Goal: Book appointment/travel/reservation

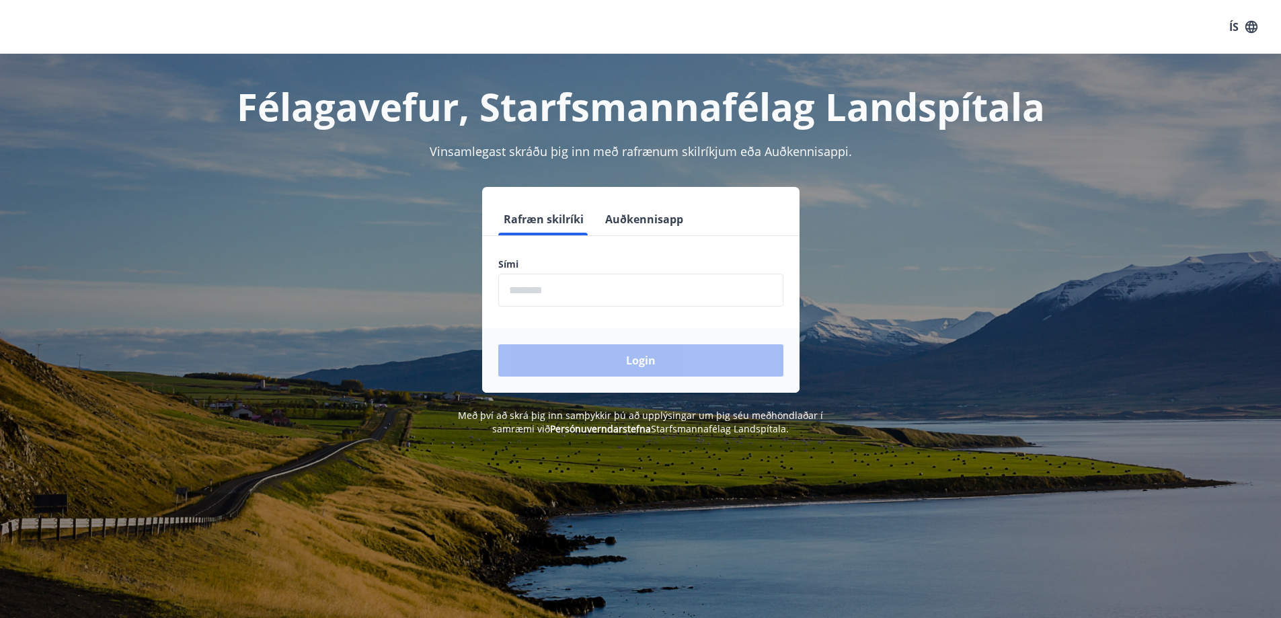
click at [595, 289] on input "phone" at bounding box center [640, 290] width 285 height 33
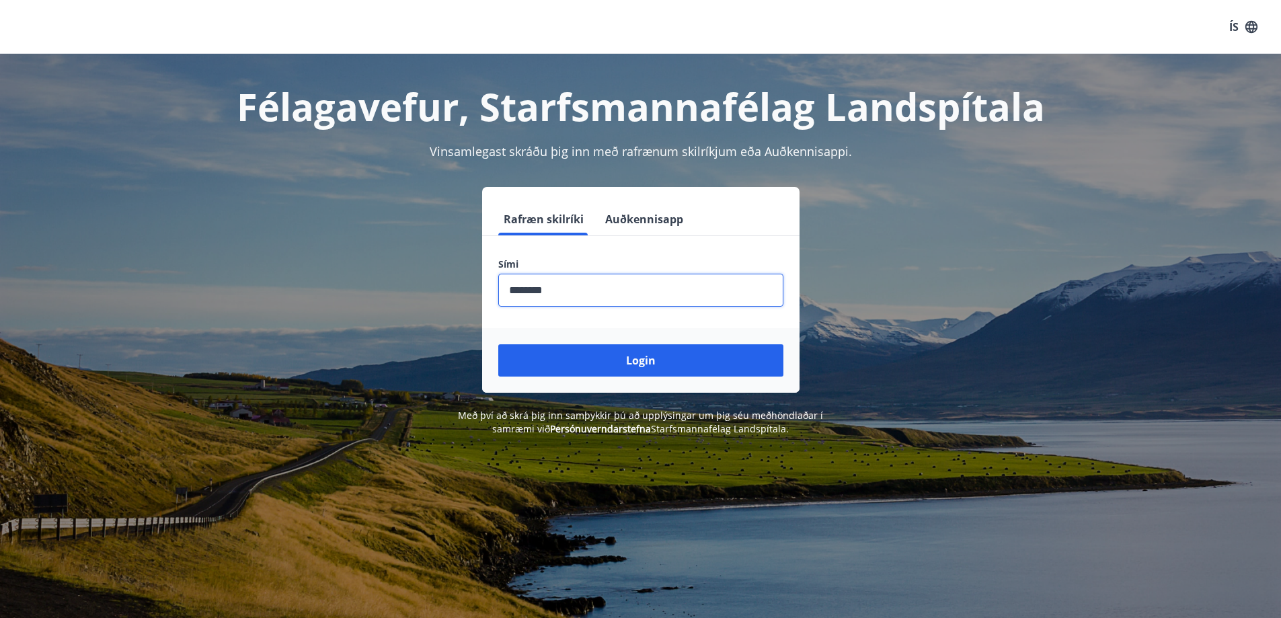
type input "********"
click at [498, 344] on button "Login" at bounding box center [640, 360] width 285 height 32
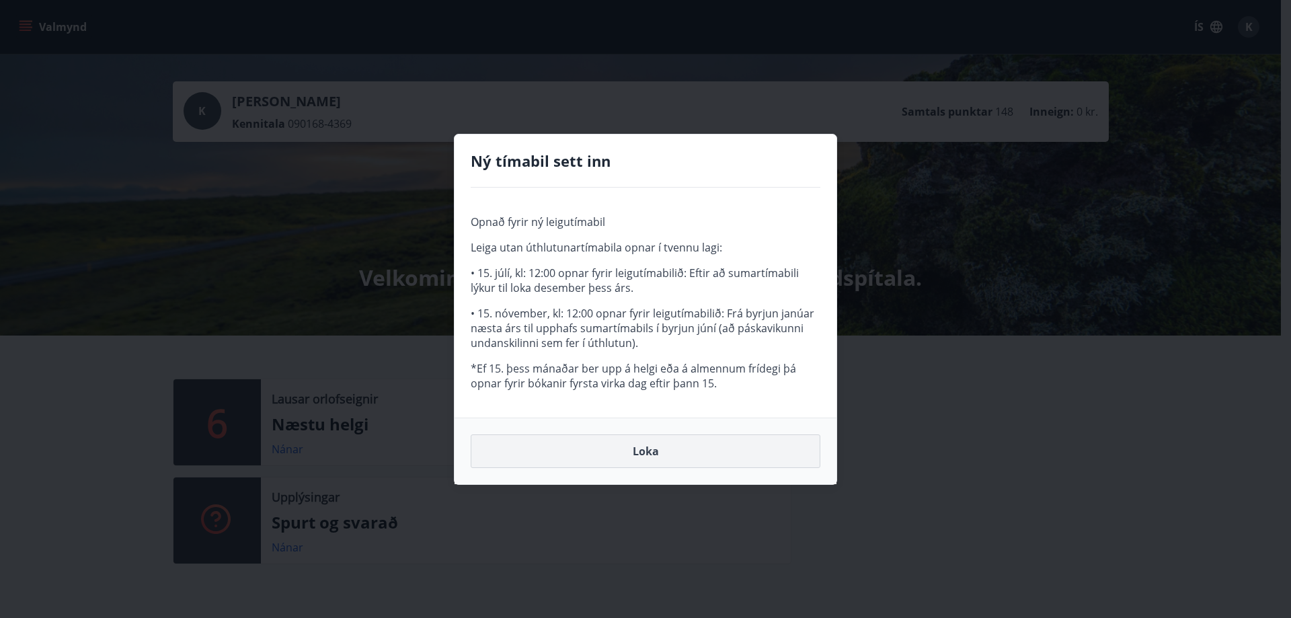
click at [647, 450] on button "Loka" at bounding box center [646, 451] width 350 height 34
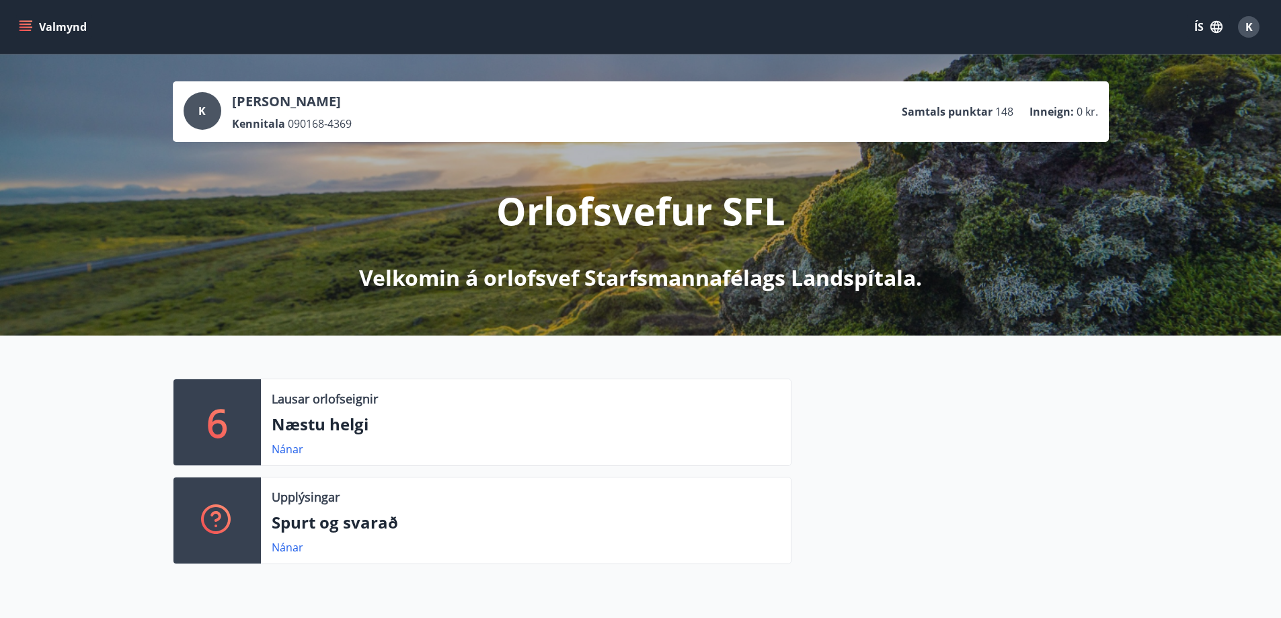
click at [19, 27] on icon "menu" at bounding box center [25, 26] width 13 height 13
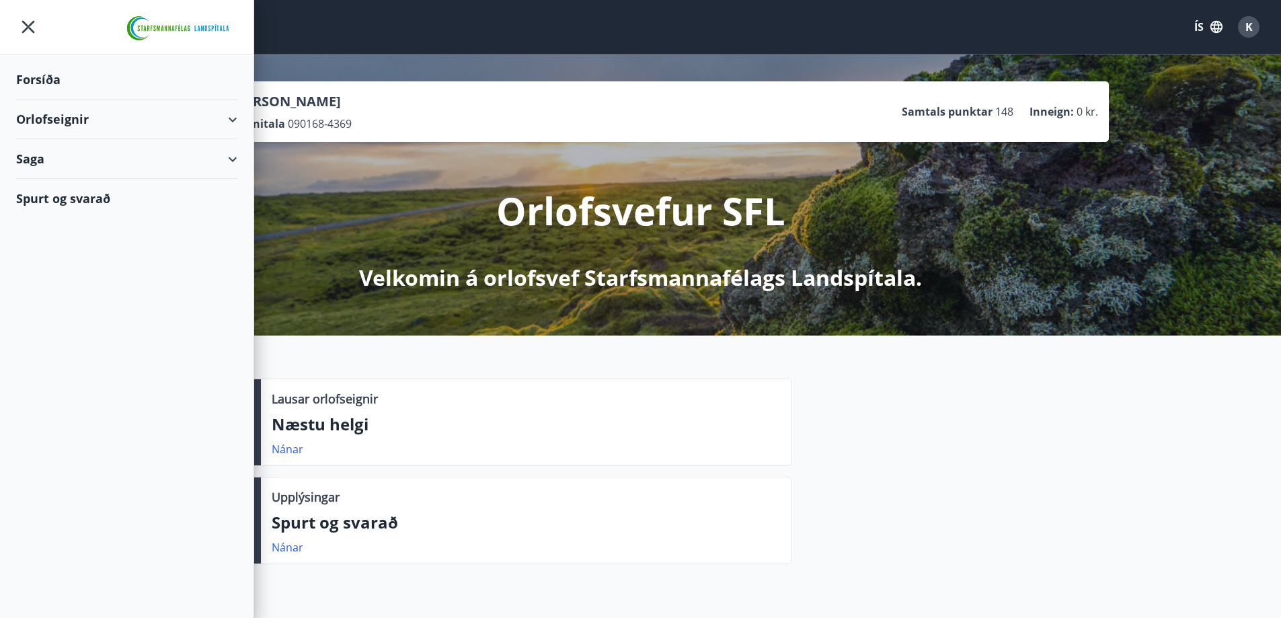
click at [1068, 534] on div at bounding box center [949, 476] width 317 height 196
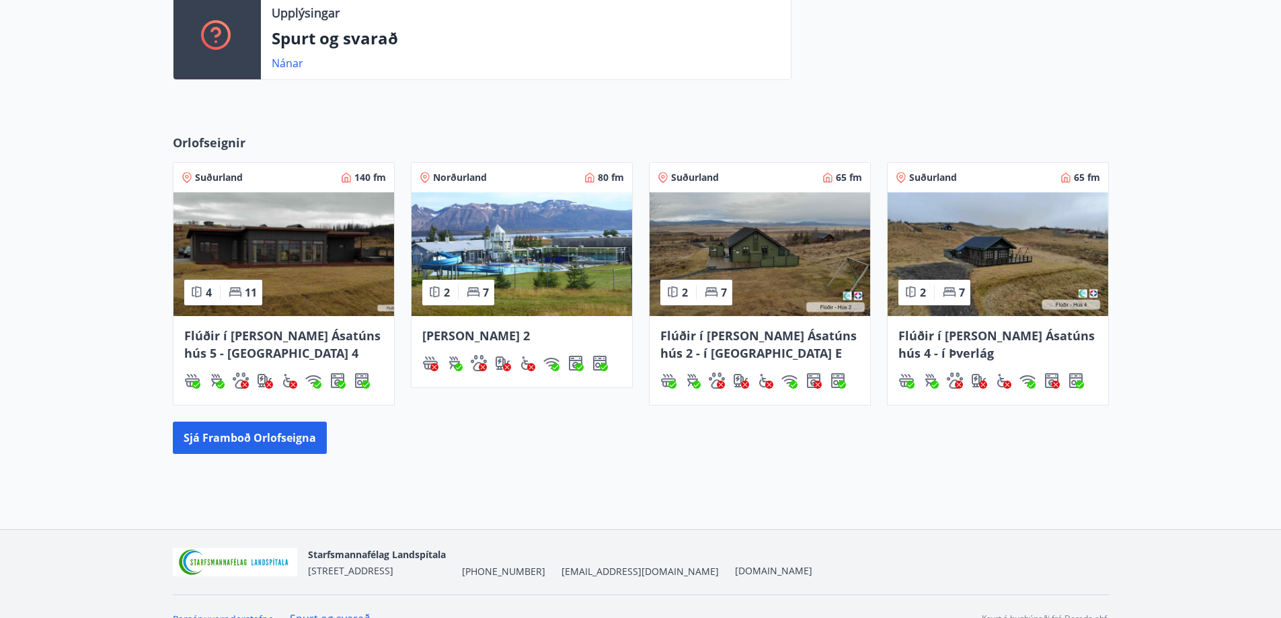
scroll to position [508, 0]
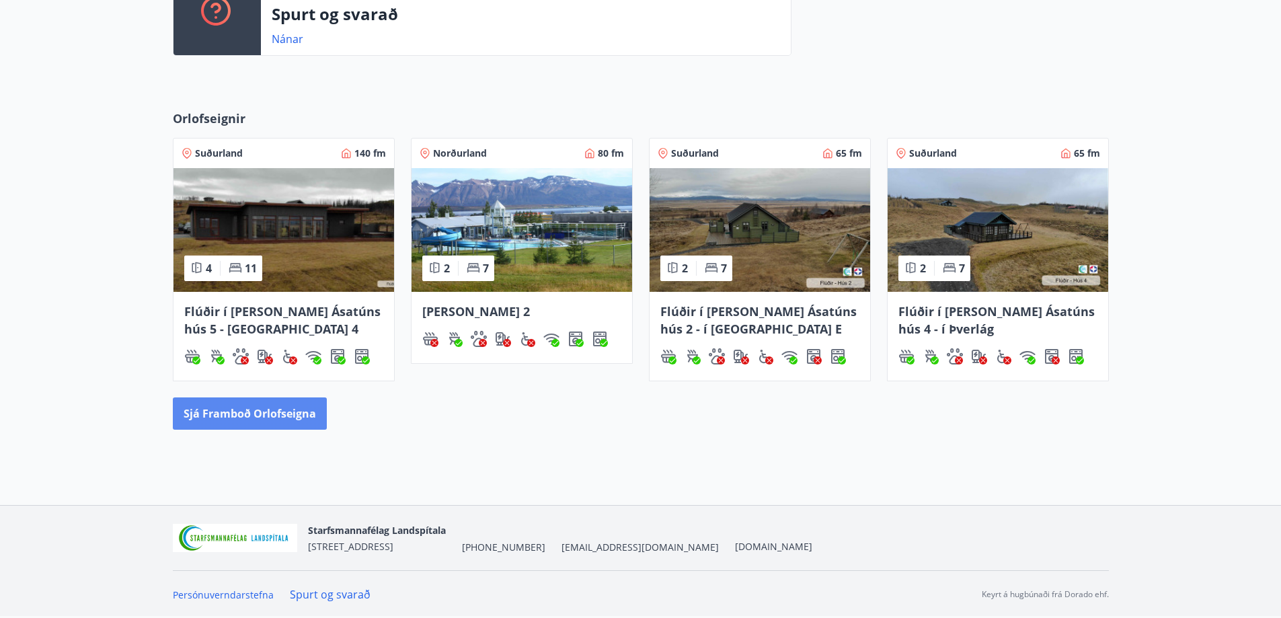
click at [265, 415] on button "Sjá framboð orlofseigna" at bounding box center [250, 413] width 154 height 32
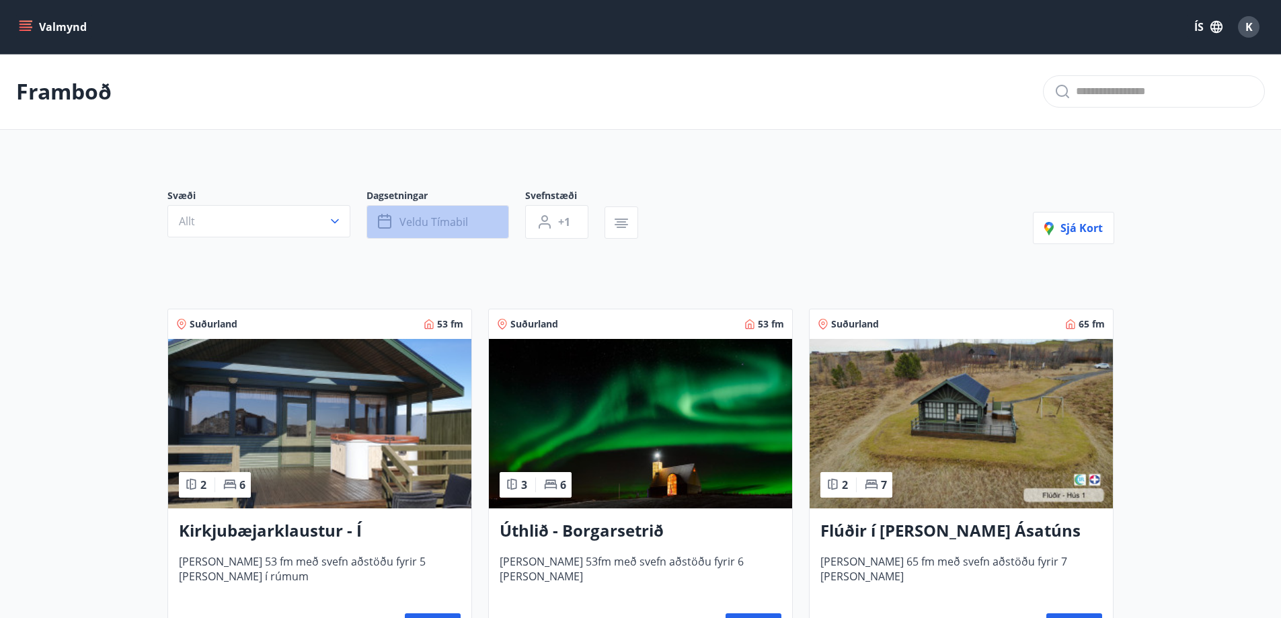
click at [454, 210] on button "Veldu tímabil" at bounding box center [437, 222] width 143 height 34
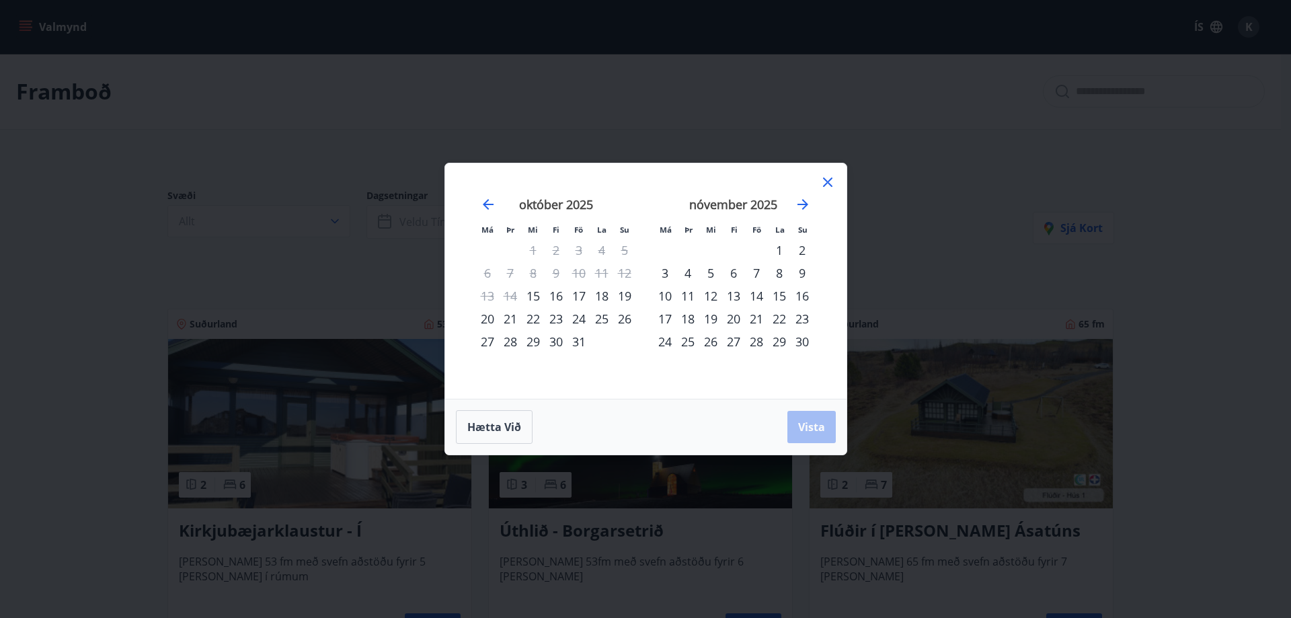
click at [579, 321] on div "24" at bounding box center [578, 318] width 23 height 23
click at [487, 339] on div "27" at bounding box center [487, 341] width 23 height 23
click at [812, 431] on span "Vista" at bounding box center [811, 426] width 27 height 15
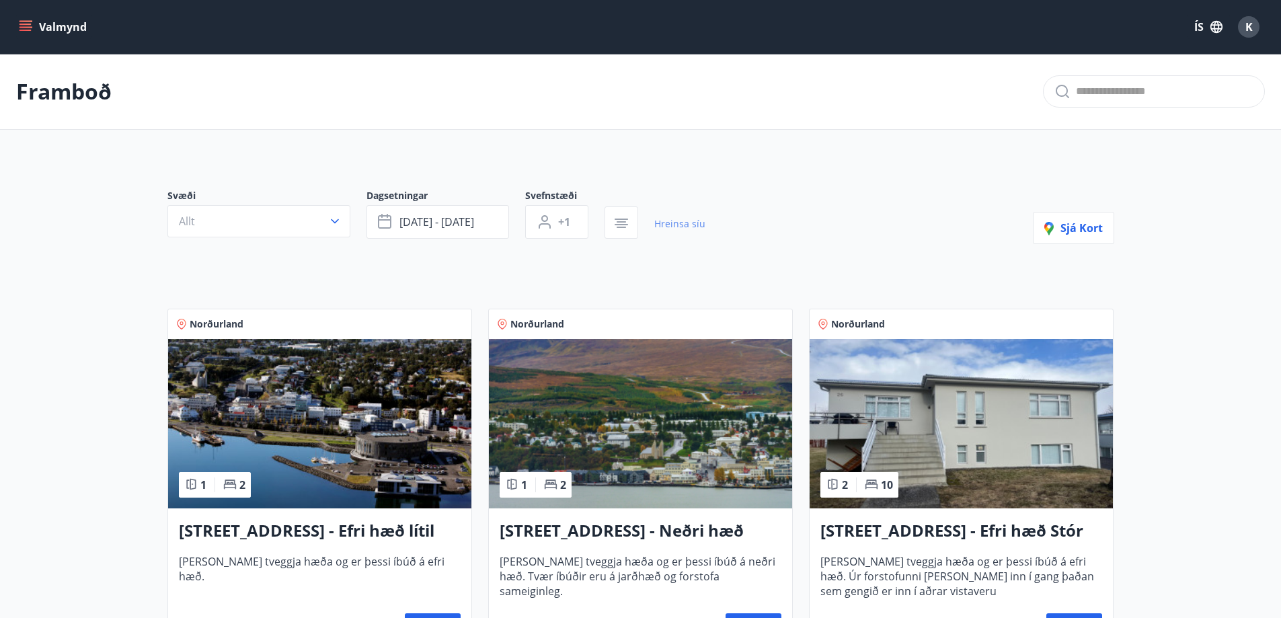
click at [661, 223] on link "Hreinsa síu" at bounding box center [679, 224] width 51 height 30
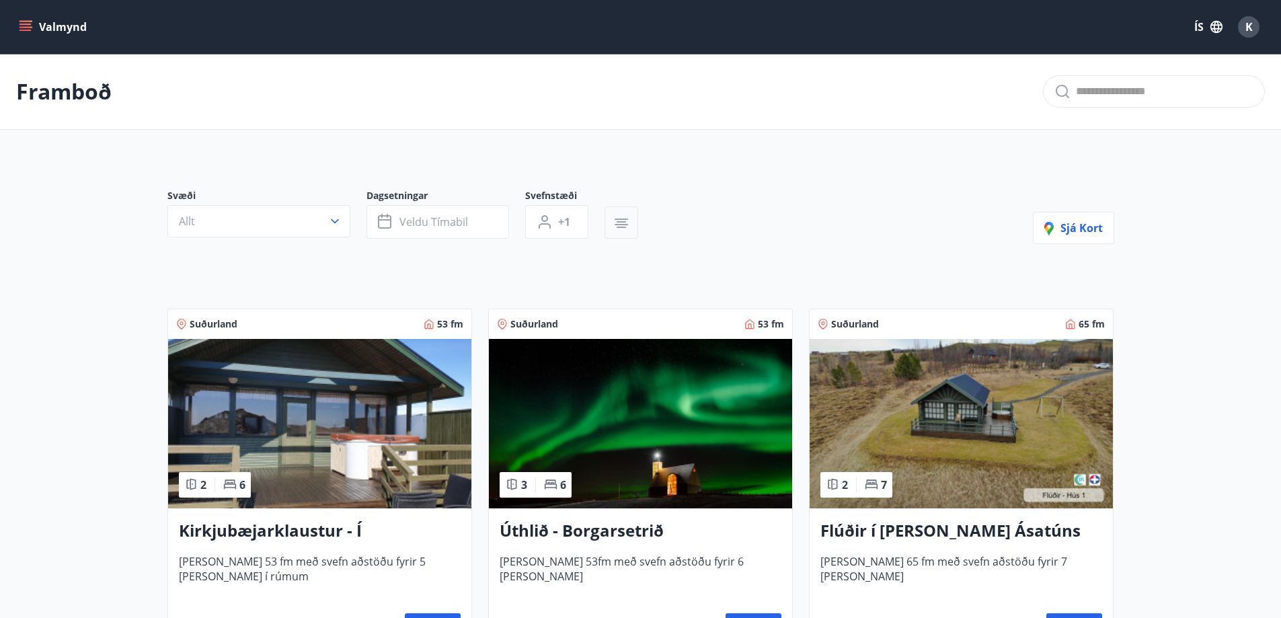
click at [617, 223] on icon "button" at bounding box center [620, 221] width 9 height 1
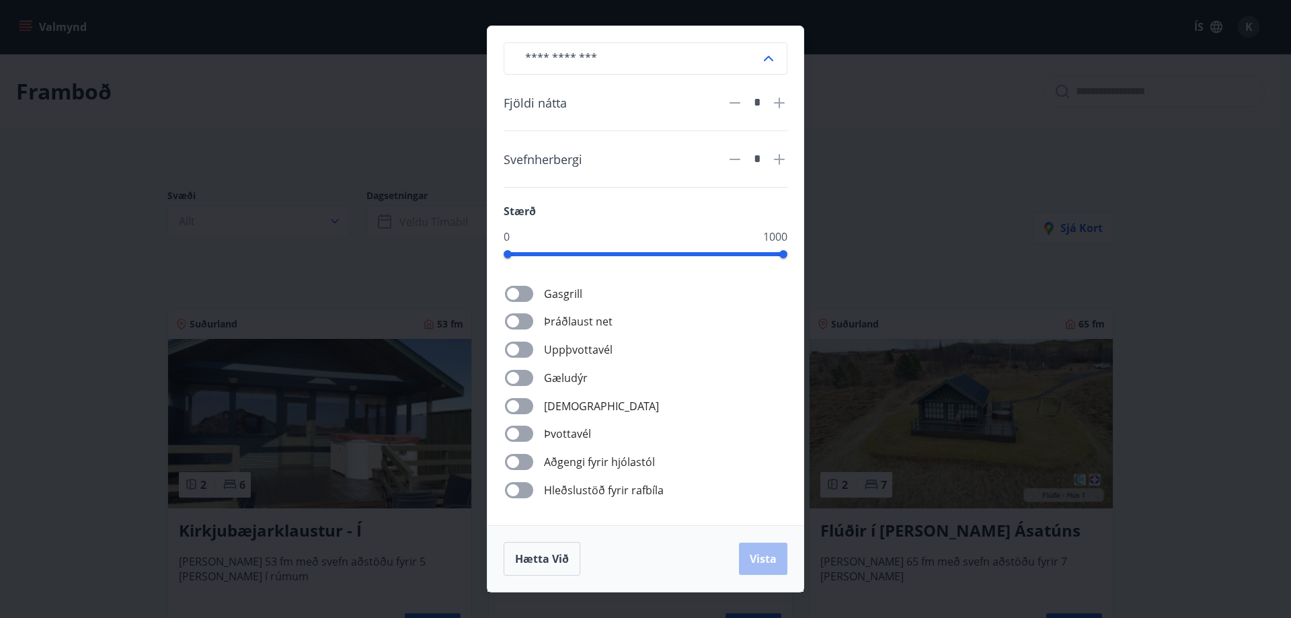
click at [974, 143] on div "​ Fjöldi nátta * Svefnherbergi * Stærð 0 1000 Gasgrill Þráðlaust net Uppþvottav…" at bounding box center [645, 309] width 1291 height 618
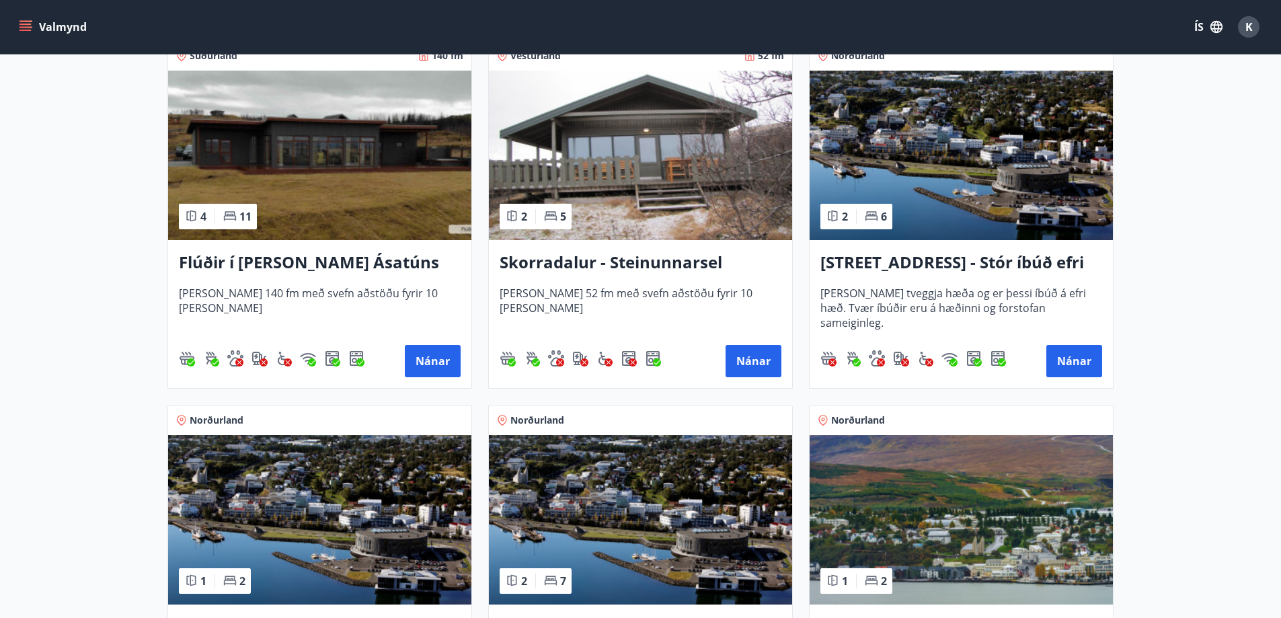
scroll to position [1008, 0]
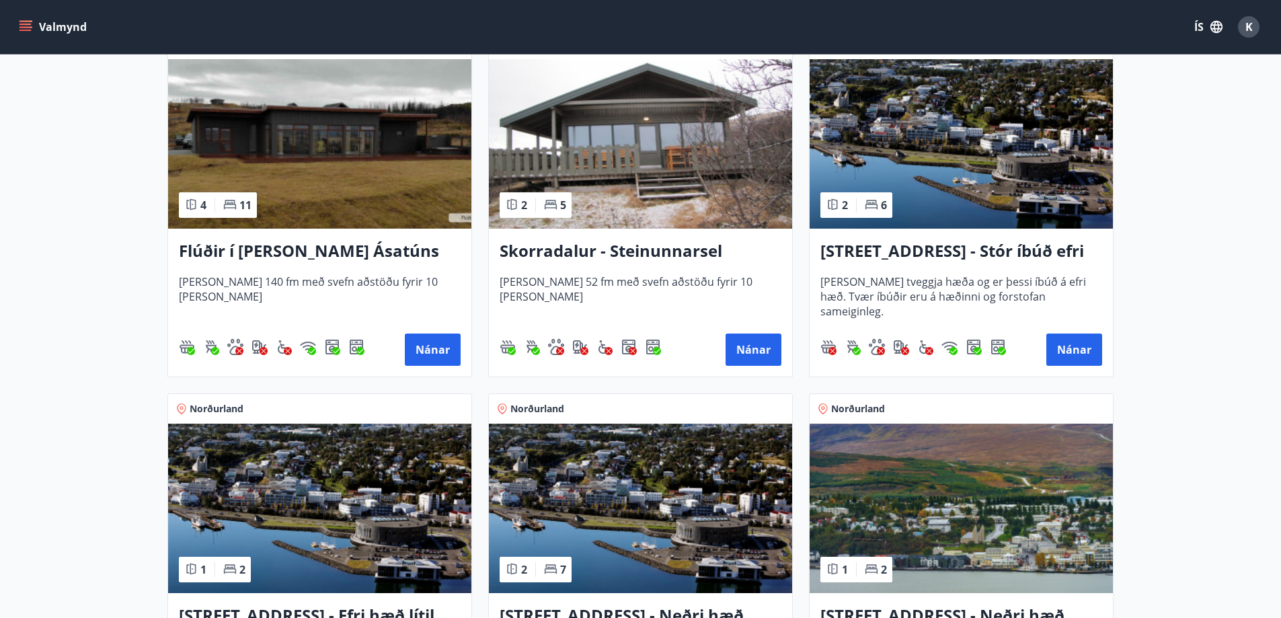
click at [663, 253] on h3 "Skorradalur - Steinunnarsel" at bounding box center [640, 251] width 282 height 24
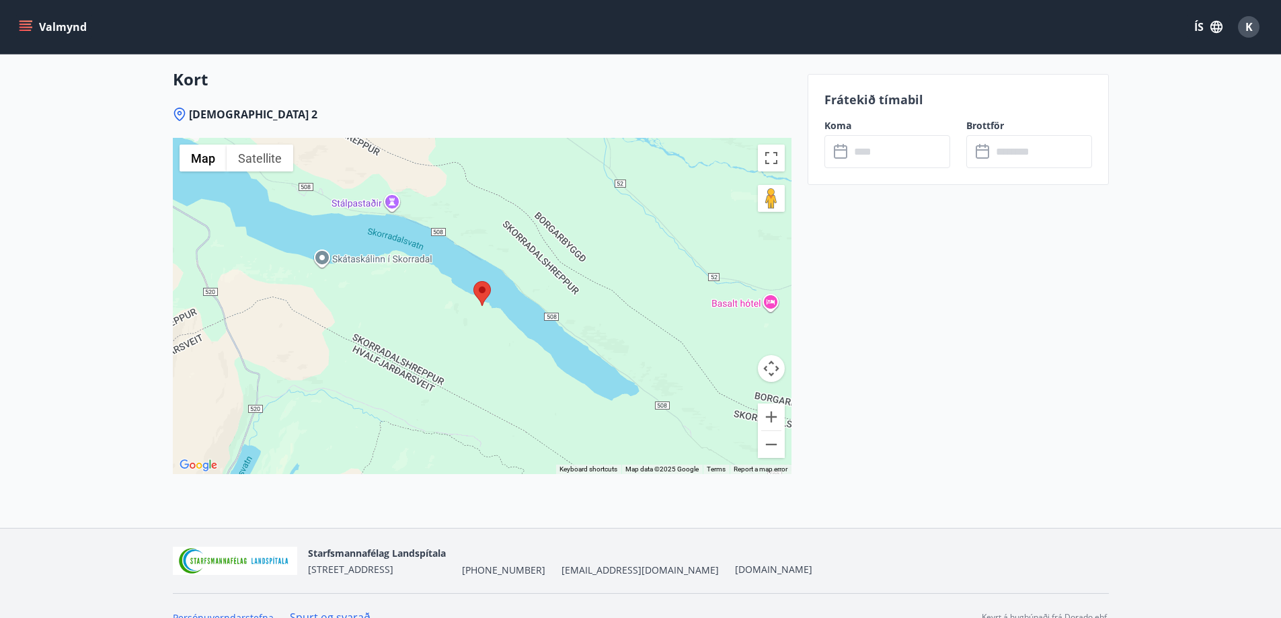
scroll to position [1998, 0]
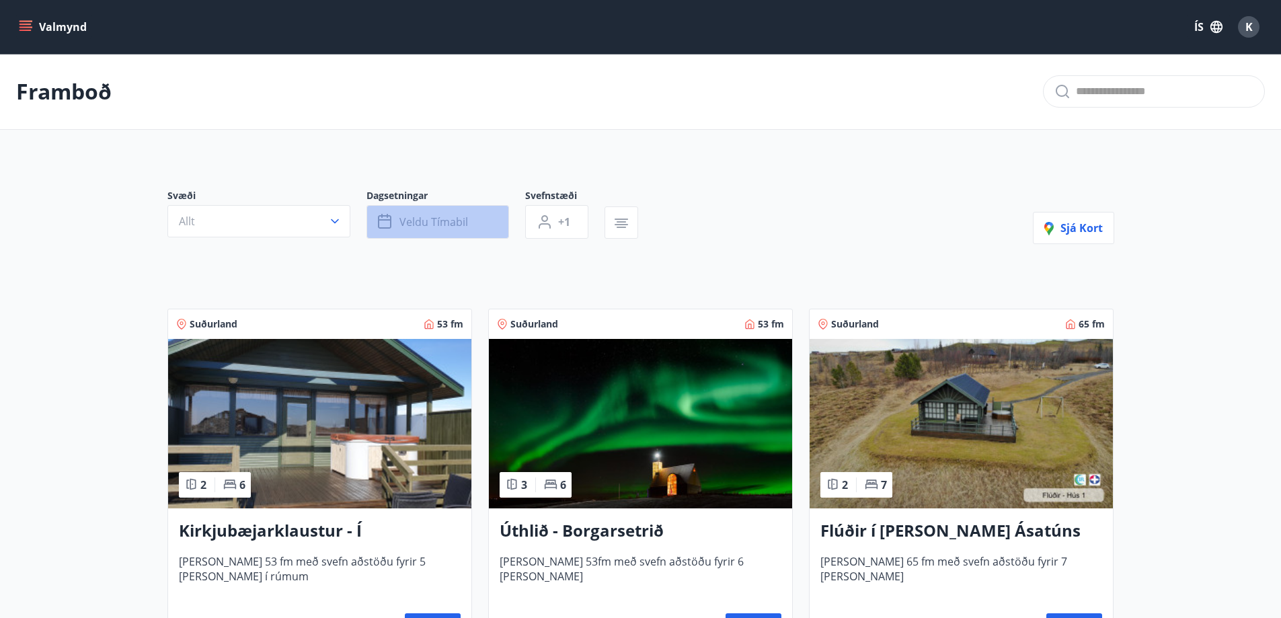
click at [426, 224] on span "Veldu tímabil" at bounding box center [433, 221] width 69 height 15
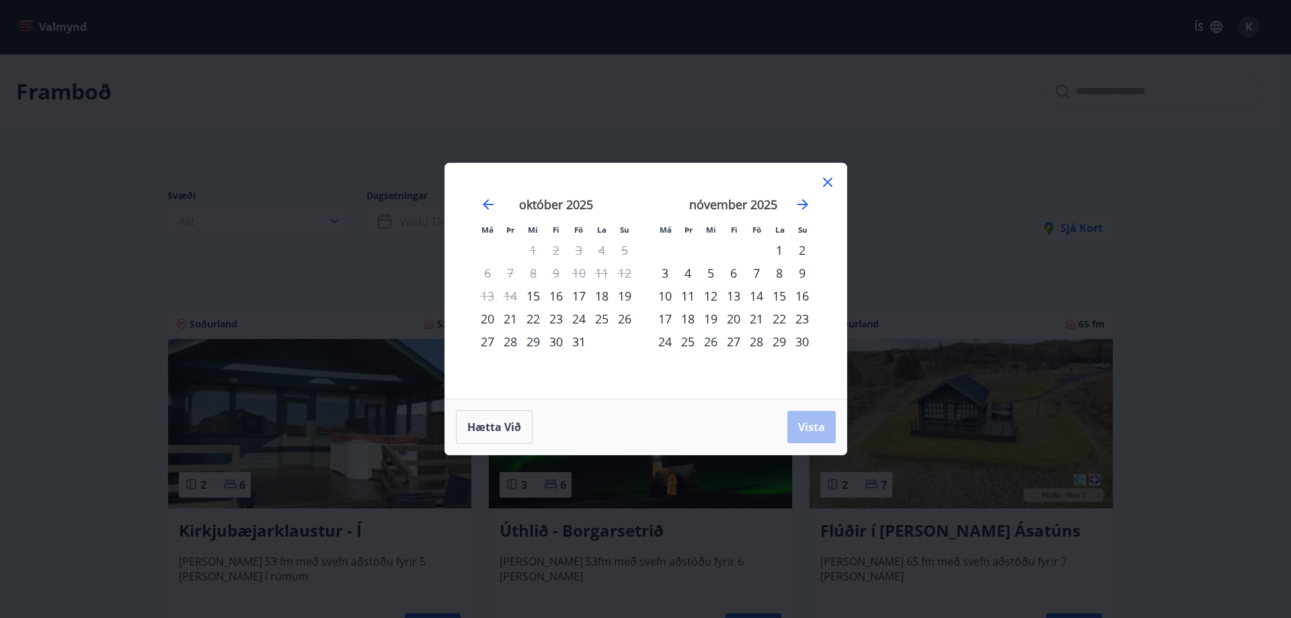
click at [579, 322] on div "24" at bounding box center [578, 318] width 23 height 23
click at [623, 317] on div "26" at bounding box center [624, 318] width 23 height 23
click at [807, 426] on span "Vista" at bounding box center [811, 426] width 27 height 15
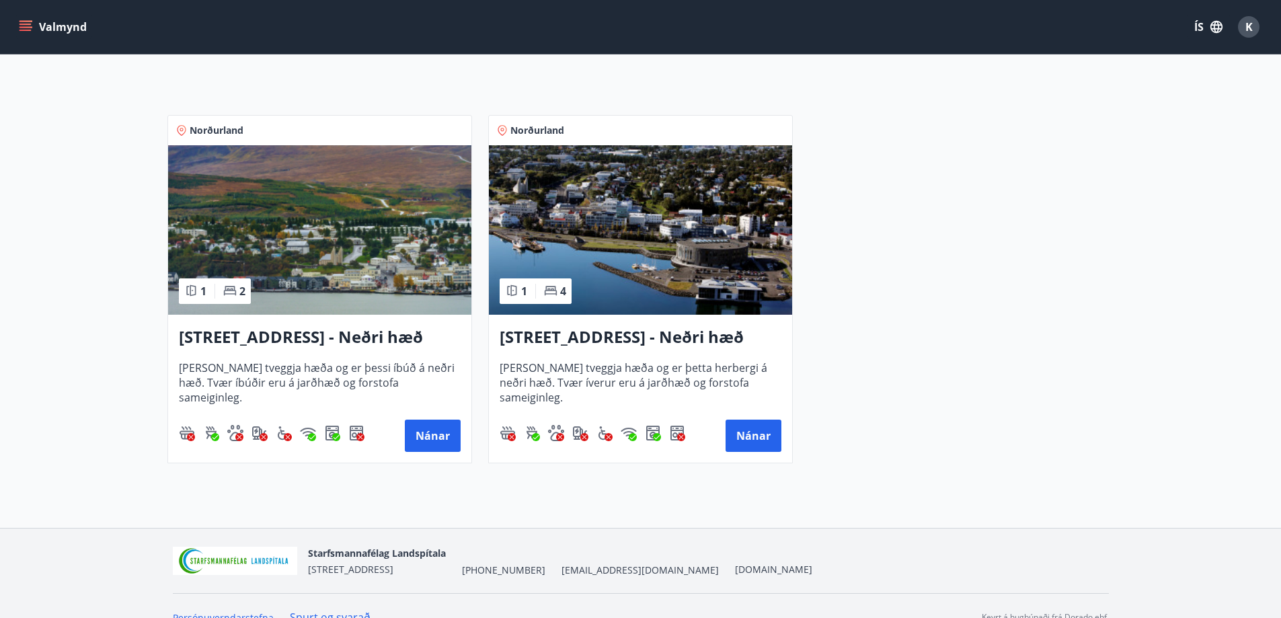
scroll to position [202, 0]
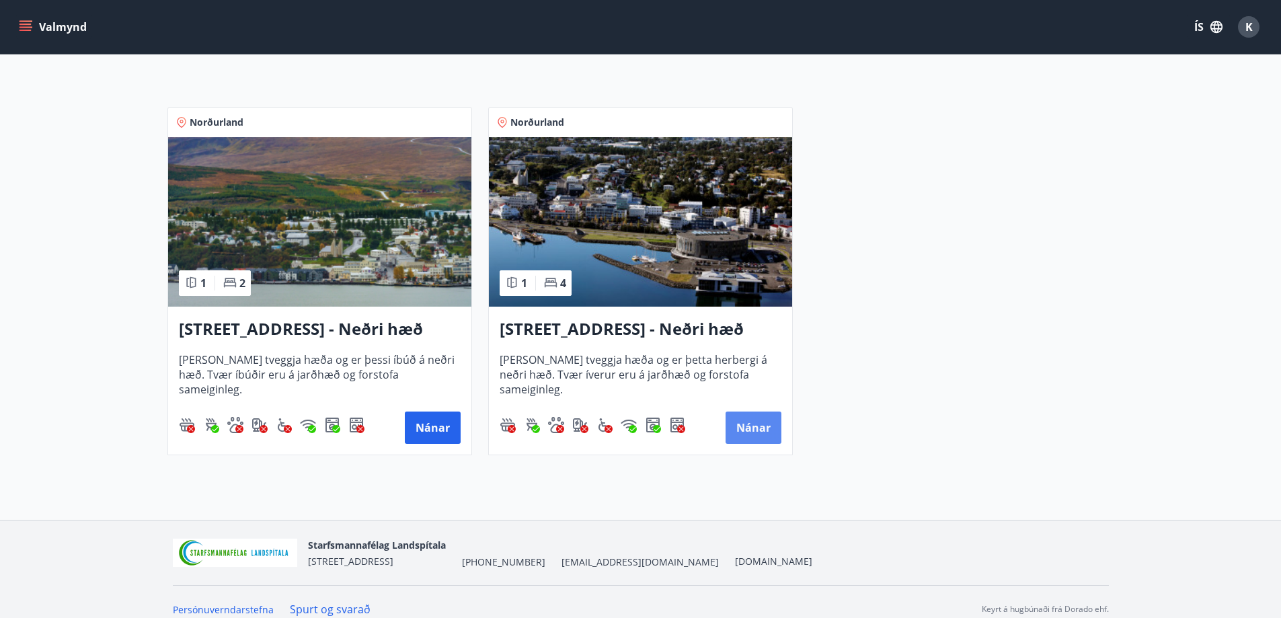
click at [756, 429] on button "Nánar" at bounding box center [753, 427] width 56 height 32
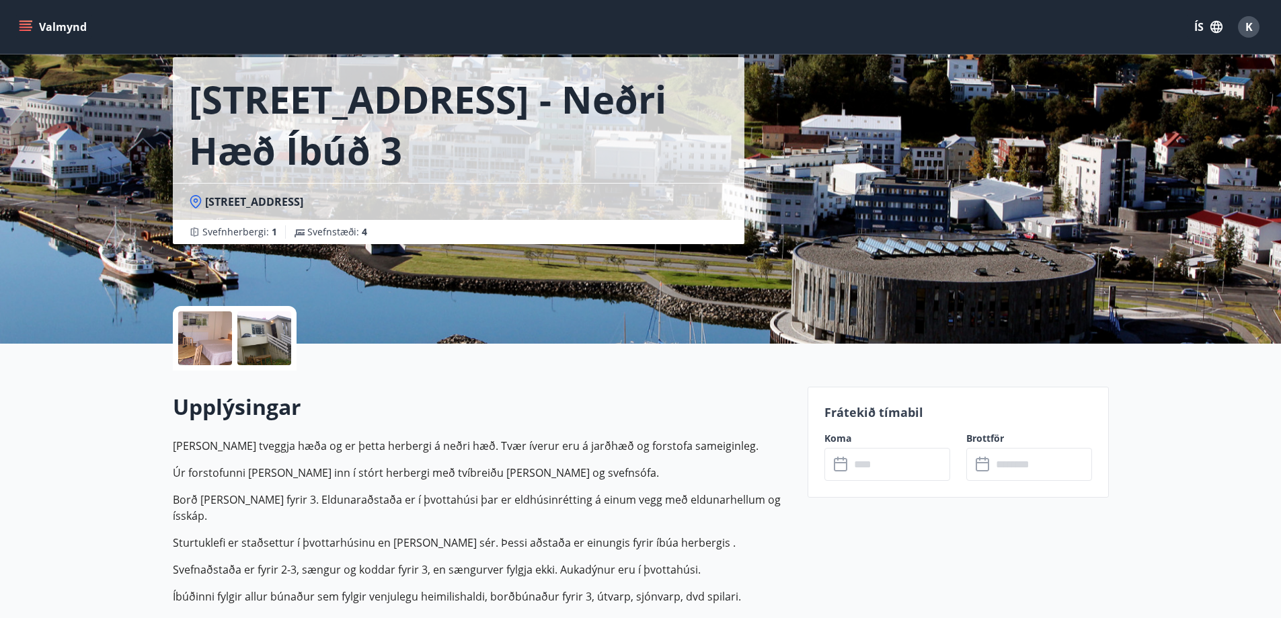
scroll to position [202, 0]
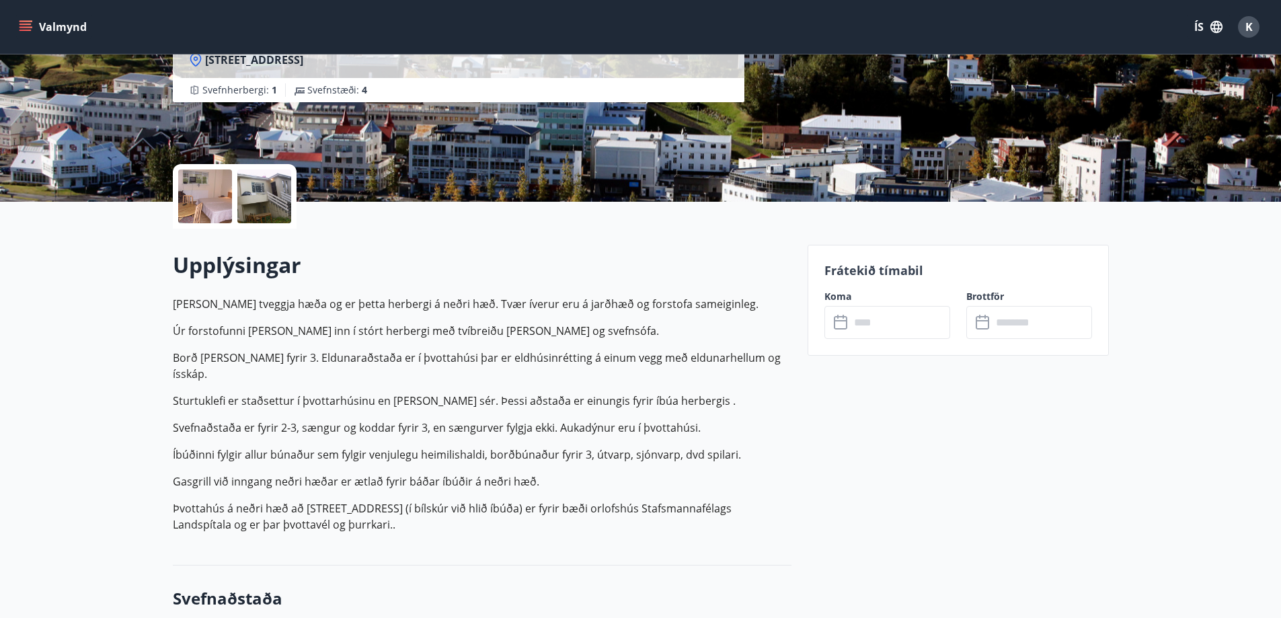
click at [1210, 24] on icon "button" at bounding box center [1216, 26] width 15 height 15
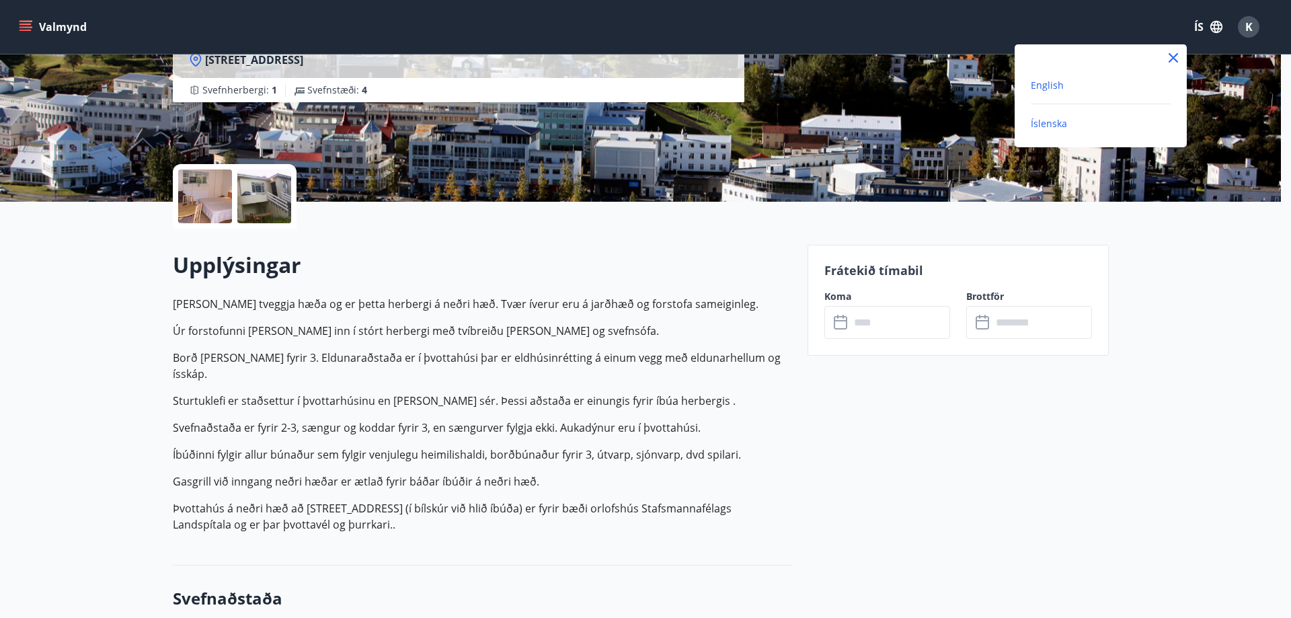
click at [1041, 82] on span "English" at bounding box center [1047, 85] width 33 height 13
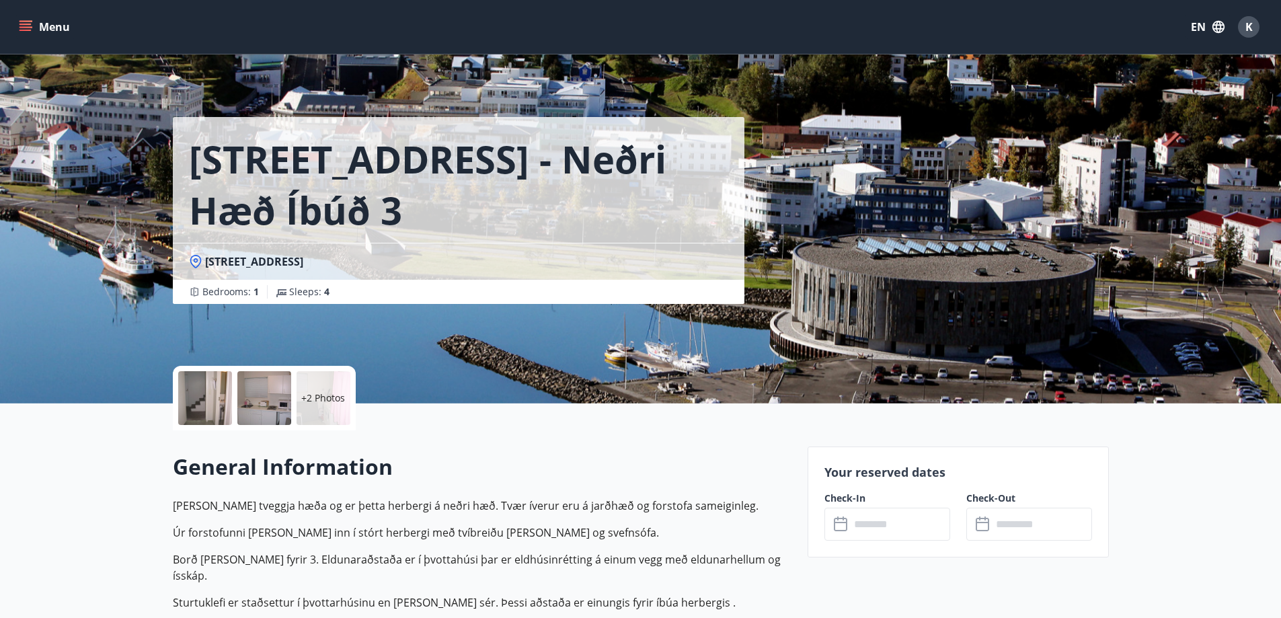
click at [196, 401] on div at bounding box center [205, 398] width 54 height 54
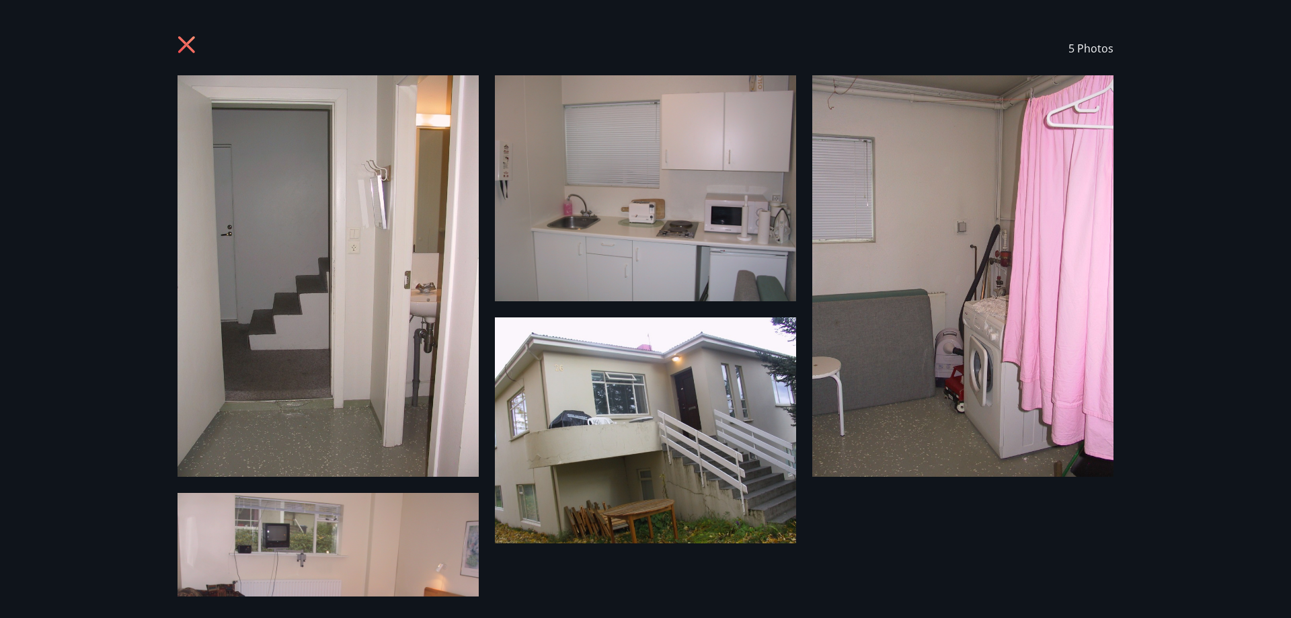
click at [187, 36] on icon at bounding box center [188, 47] width 22 height 22
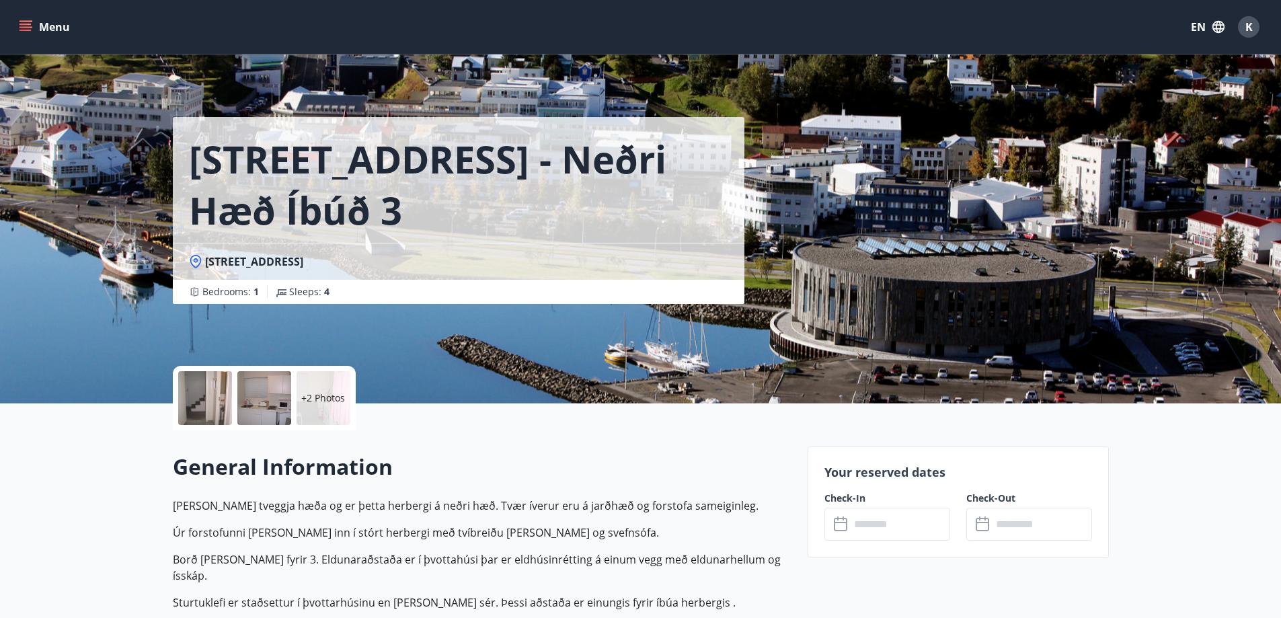
scroll to position [202, 0]
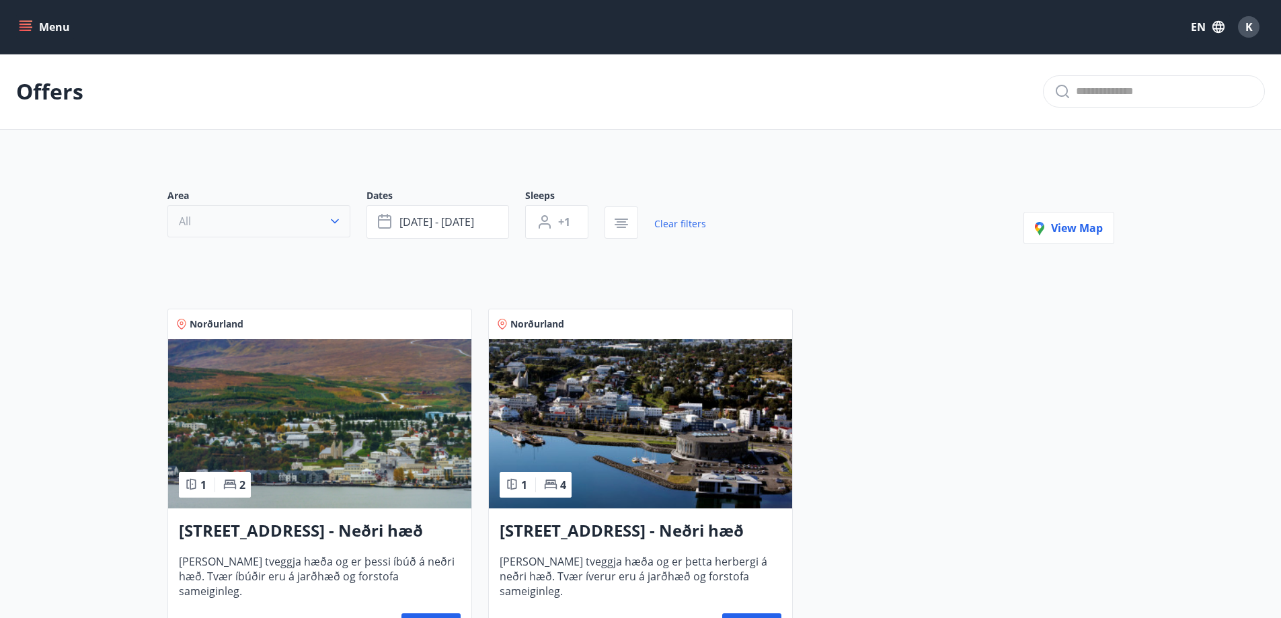
click at [336, 219] on icon "button" at bounding box center [334, 220] width 13 height 13
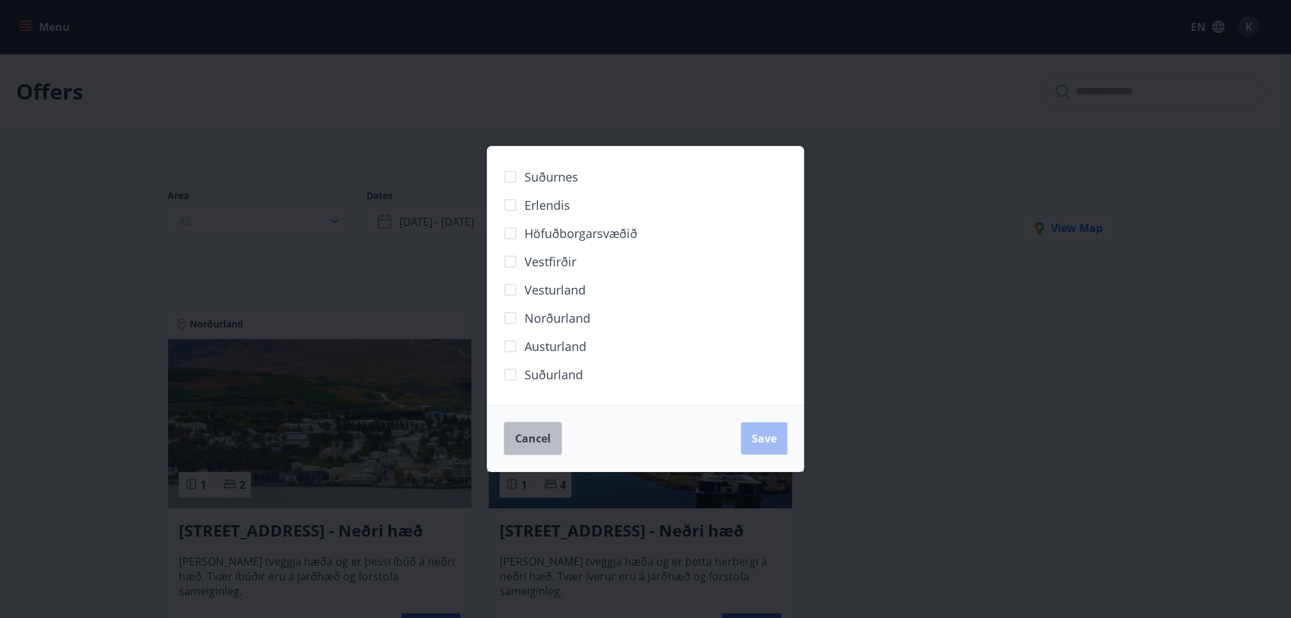
click at [532, 443] on span "Cancel" at bounding box center [533, 438] width 36 height 15
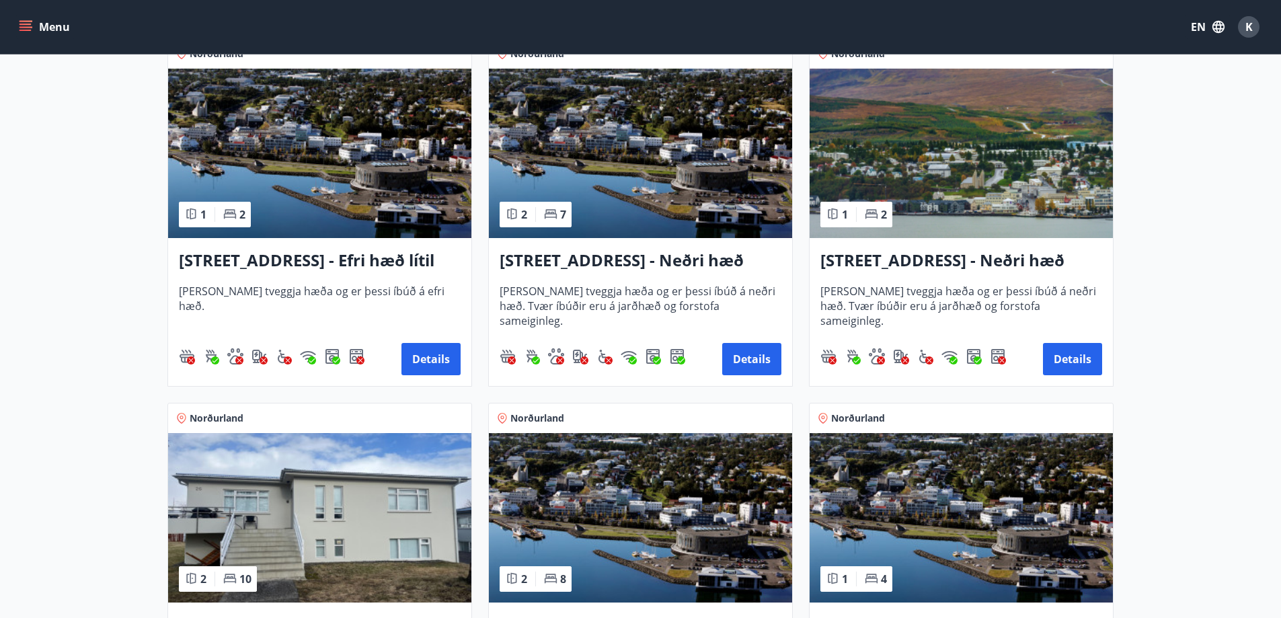
scroll to position [1344, 0]
